Goal: Information Seeking & Learning: Learn about a topic

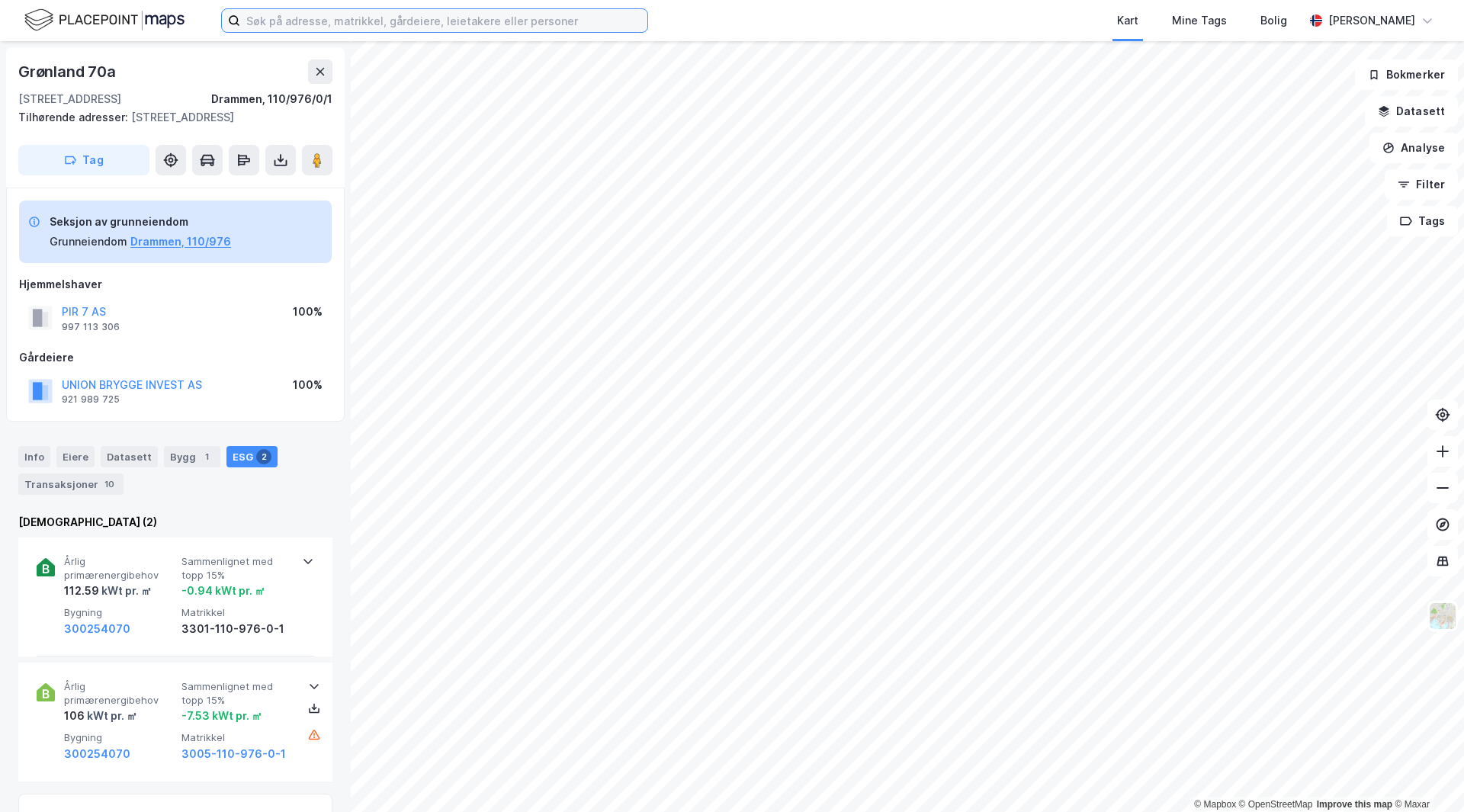
click at [292, 24] on input at bounding box center [444, 20] width 407 height 23
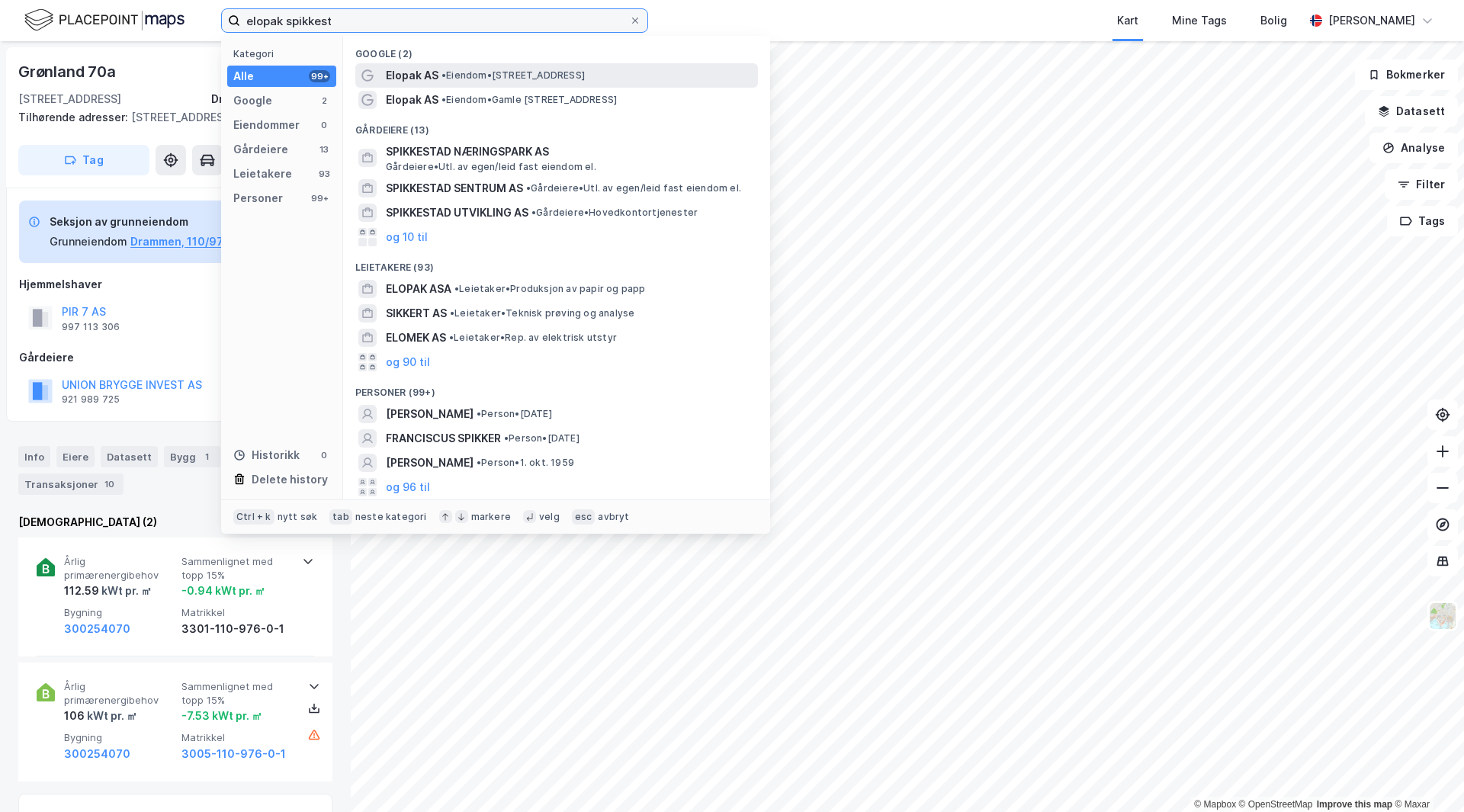
type input "elopak spikkest"
click at [473, 81] on span "• Eiendom • [STREET_ADDRESS]" at bounding box center [513, 75] width 143 height 12
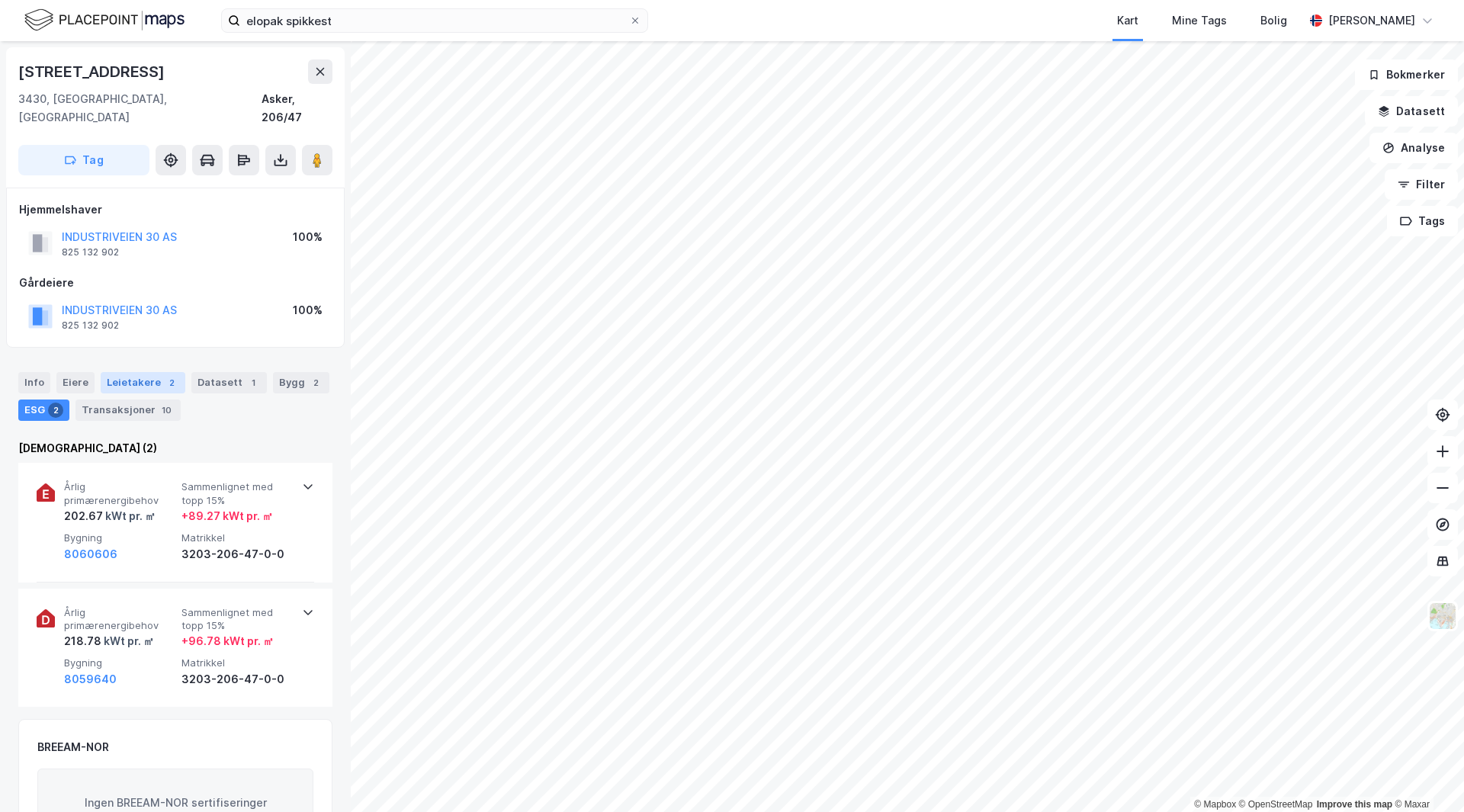
click at [164, 375] on div "2" at bounding box center [171, 382] width 15 height 15
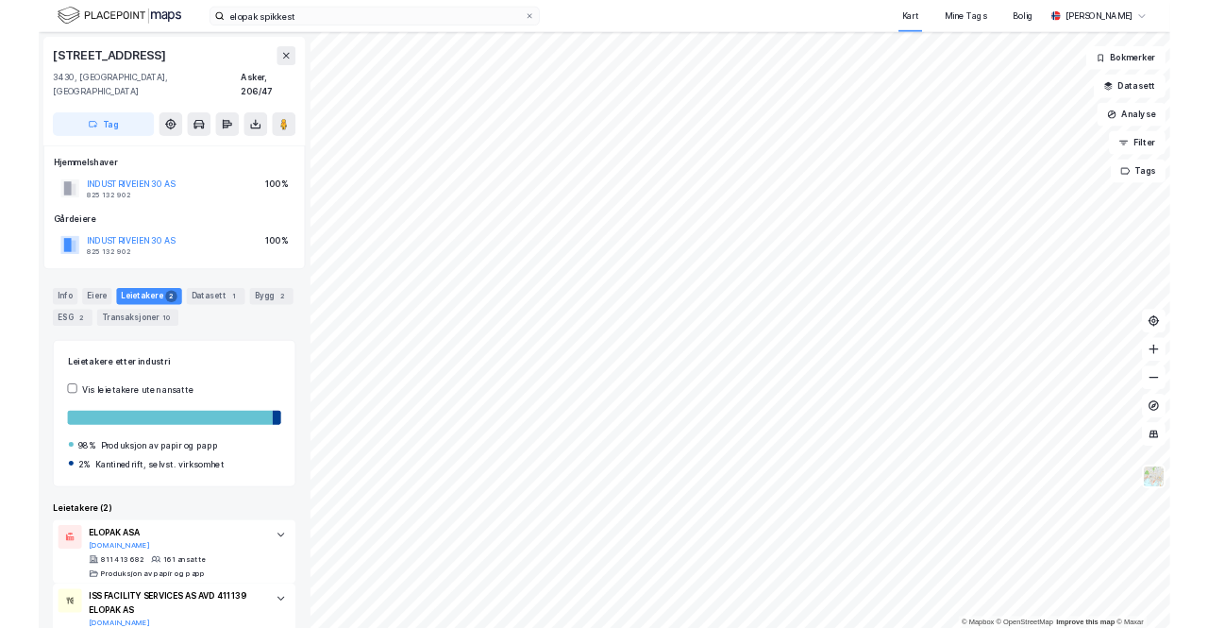
scroll to position [53, 0]
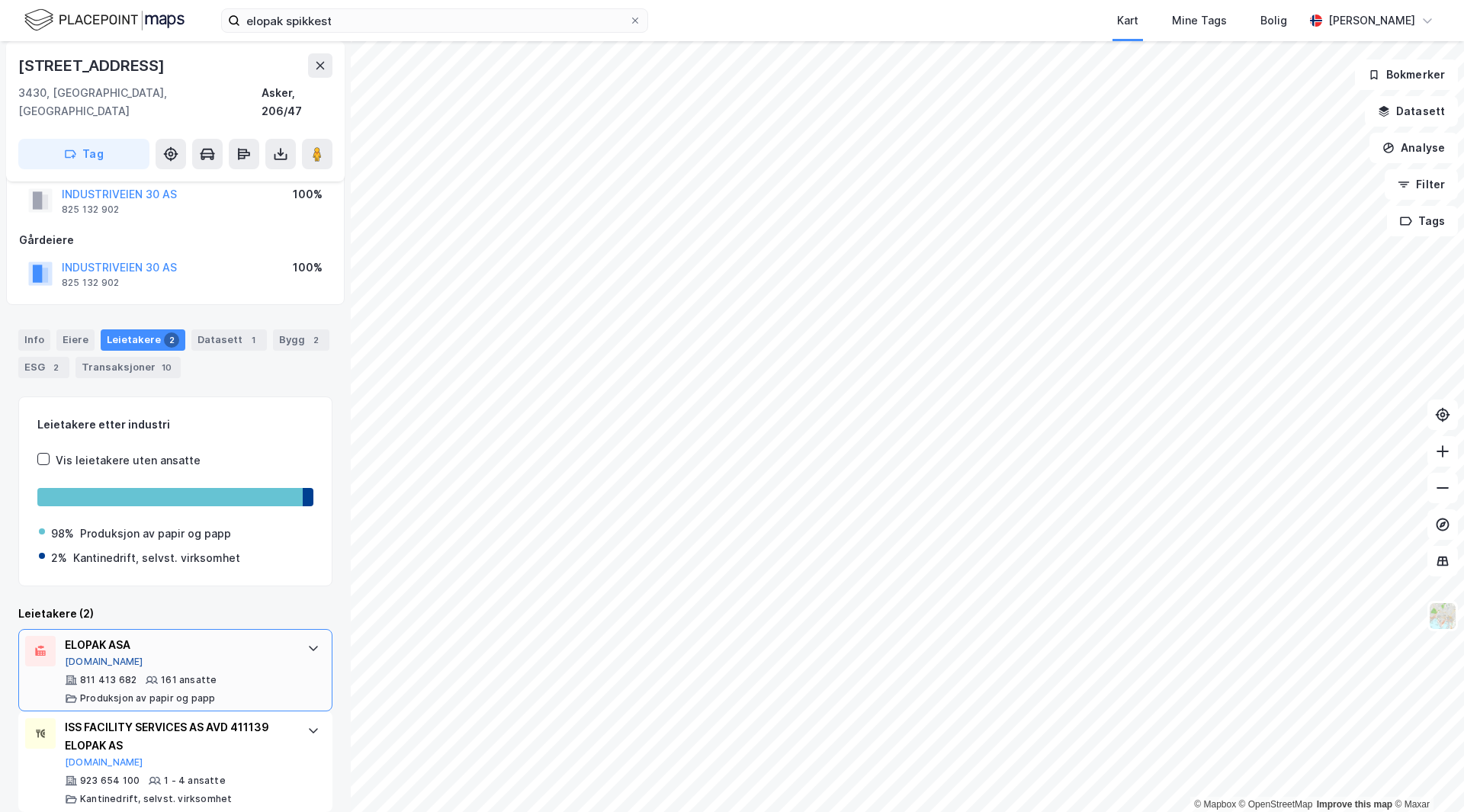
click at [83, 656] on button "[DOMAIN_NAME]" at bounding box center [103, 662] width 78 height 12
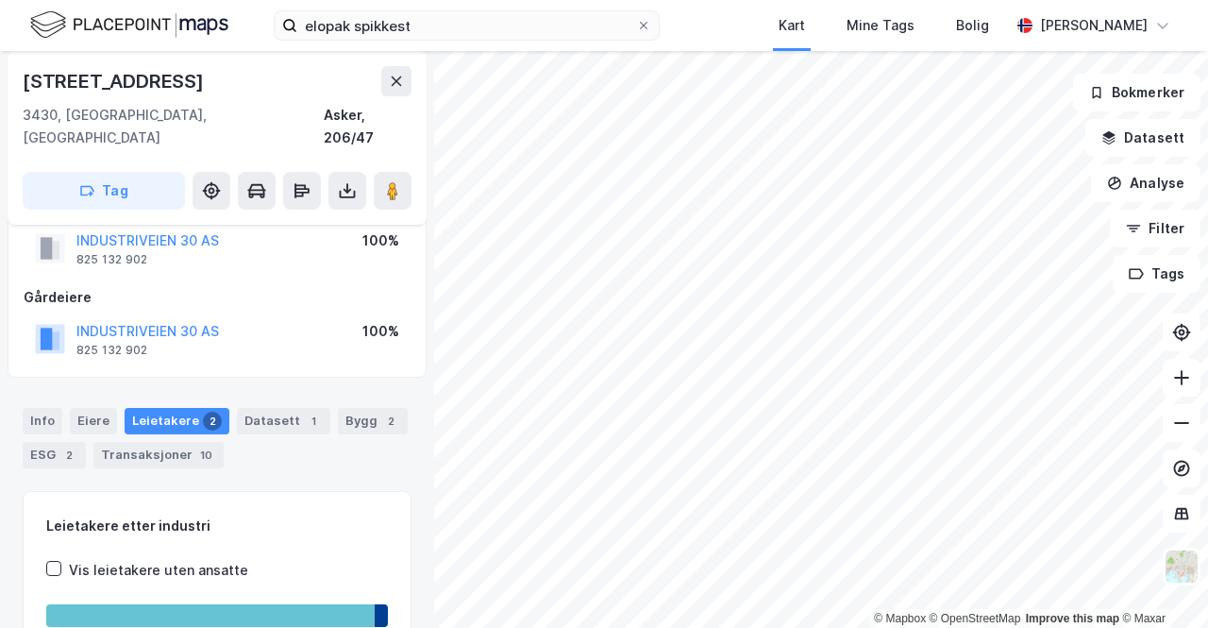
scroll to position [51, 0]
